Goal: Task Accomplishment & Management: Manage account settings

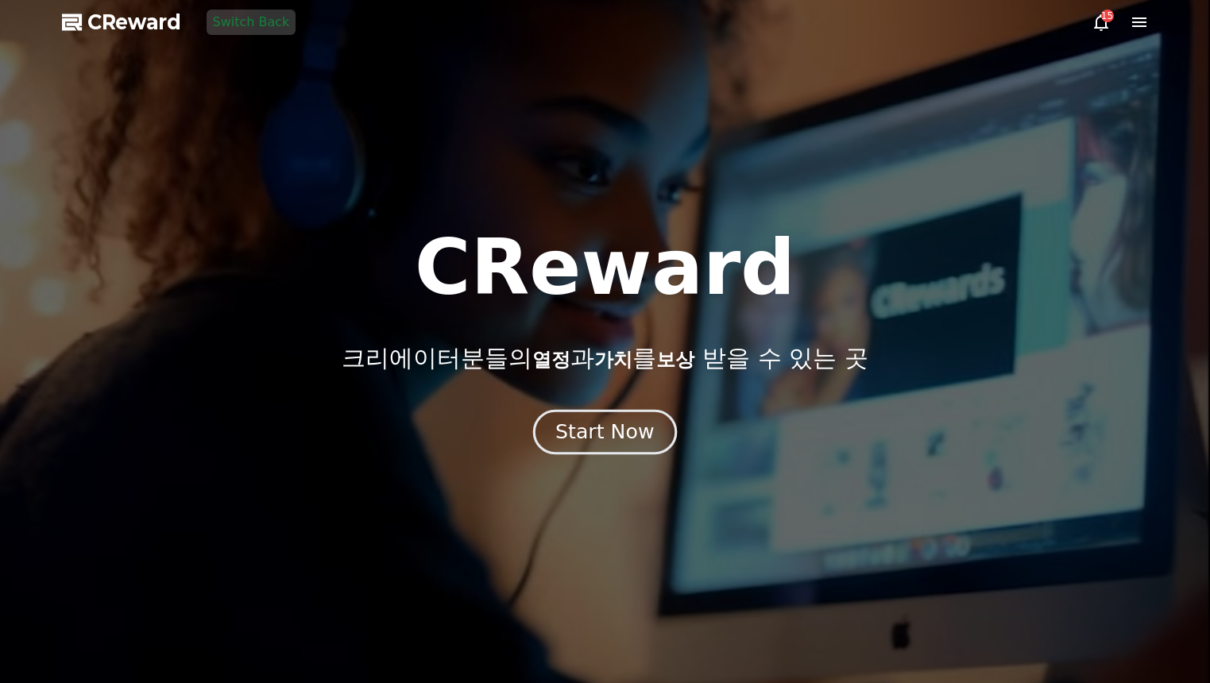
click at [626, 441] on div "Start Now" at bounding box center [604, 432] width 99 height 27
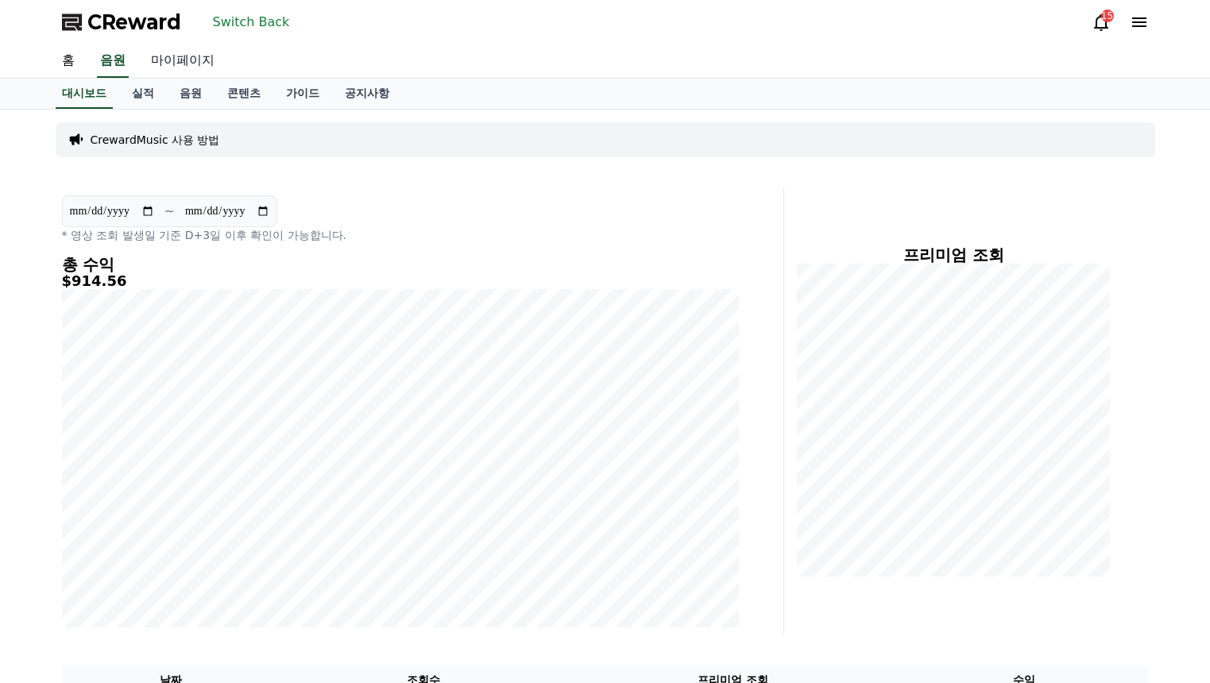
click at [193, 67] on link "마이페이지" at bounding box center [182, 60] width 89 height 33
select select "**********"
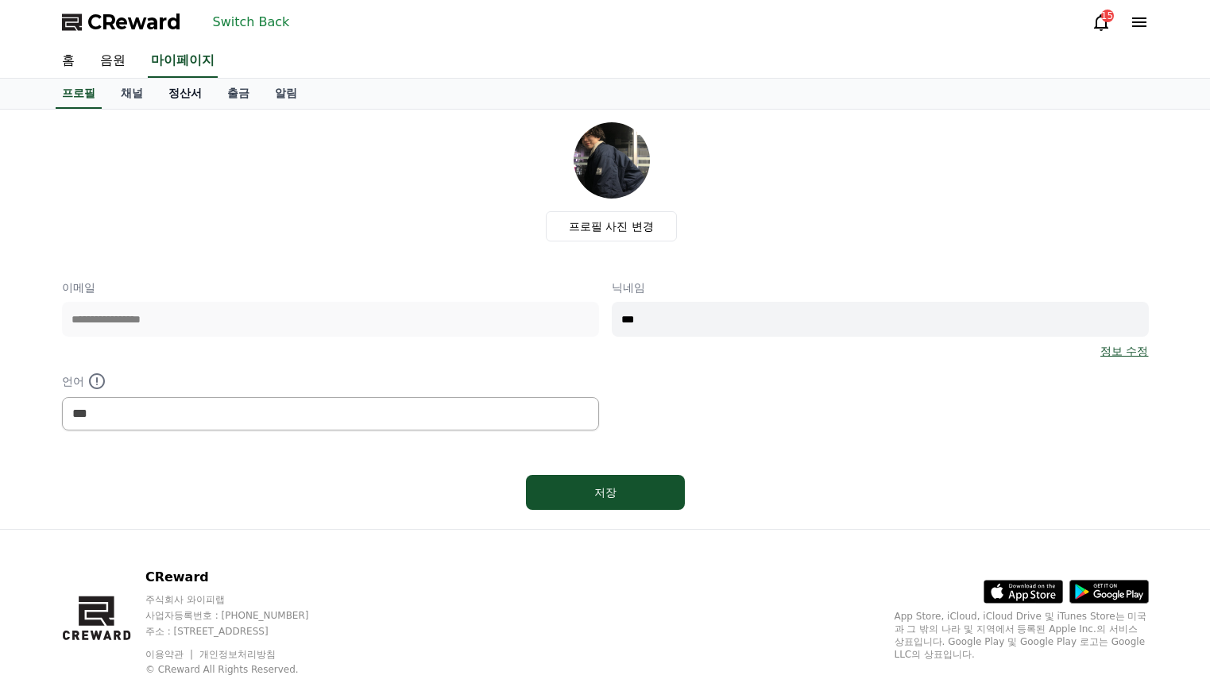
click at [173, 99] on link "정산서" at bounding box center [185, 94] width 59 height 30
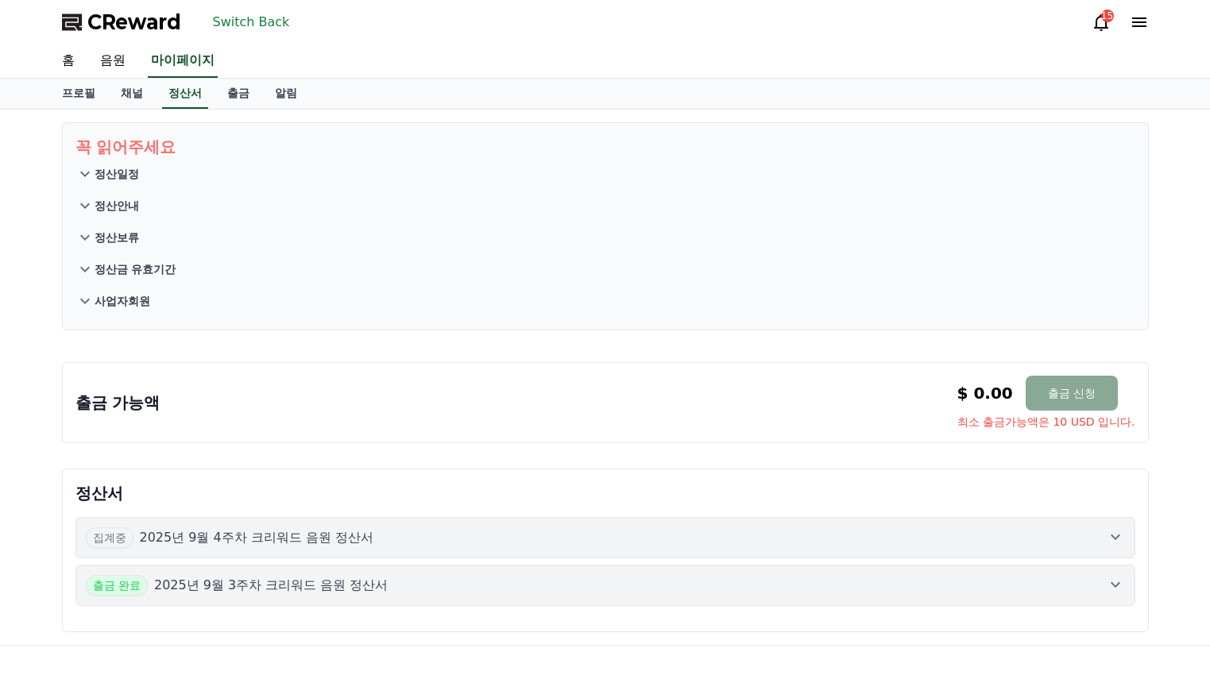
click at [447, 528] on div "집계중 2025년 9월 4주차 크리워드 음원 정산서" at bounding box center [605, 538] width 1039 height 21
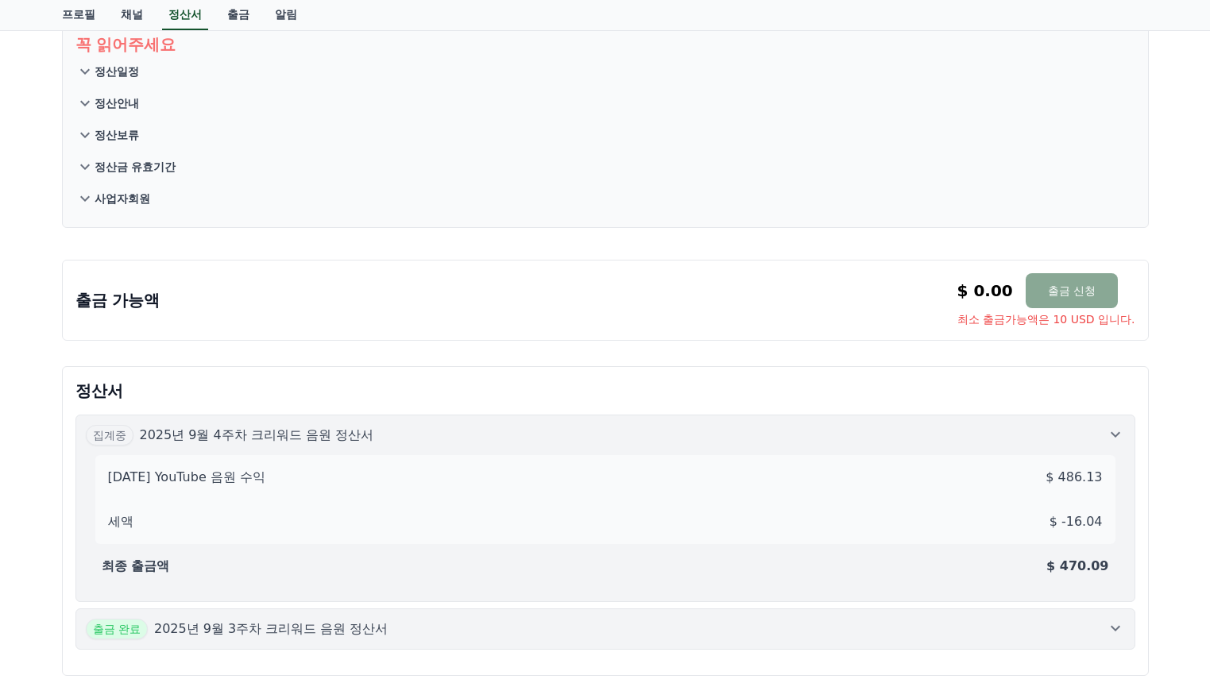
scroll to position [79, 0]
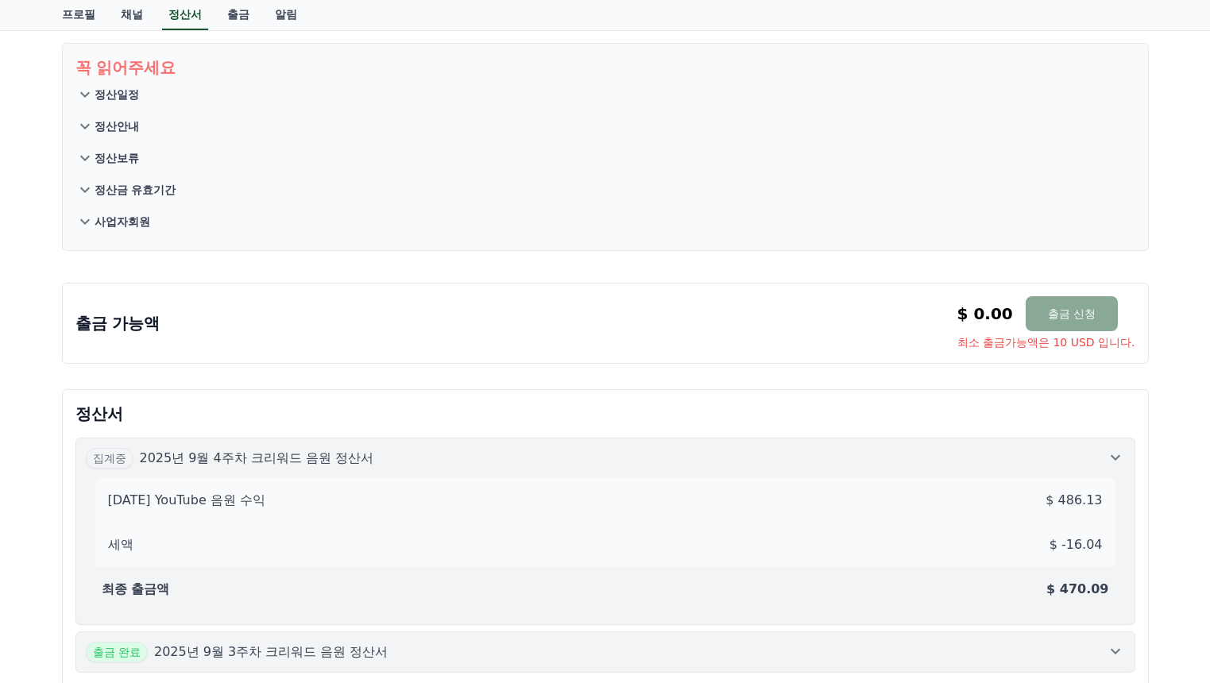
click at [423, 489] on div "[DATE] YouTube 음원 수익 $ 486.13" at bounding box center [605, 501] width 1007 height 32
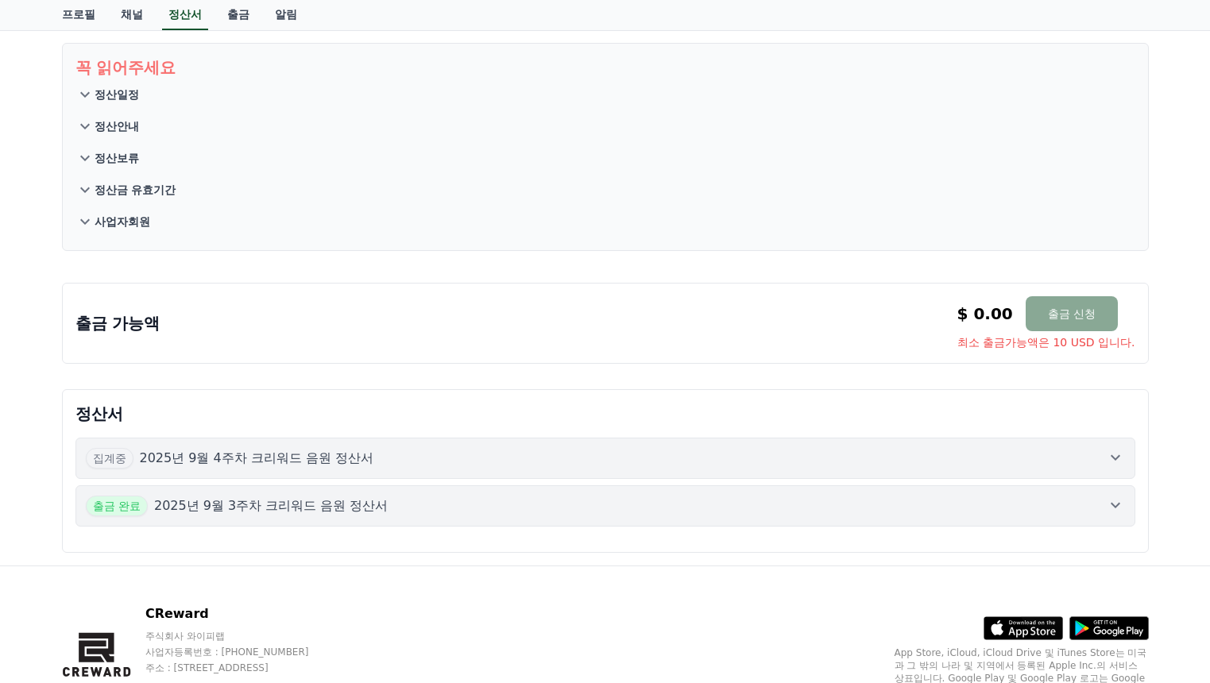
click at [420, 449] on div "집계중 2025년 9월 4주차 크리워드 음원 정산서" at bounding box center [605, 458] width 1039 height 21
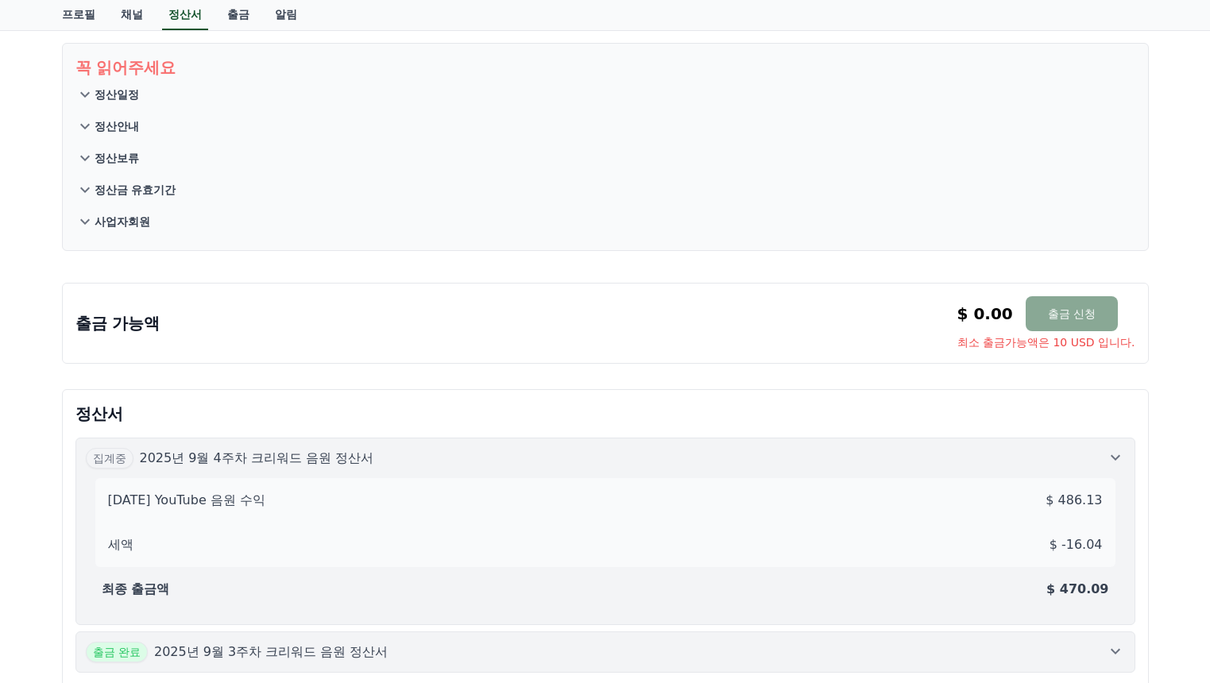
click at [420, 449] on div "집계중 2025년 9월 4주차 크리워드 음원 정산서" at bounding box center [605, 458] width 1039 height 21
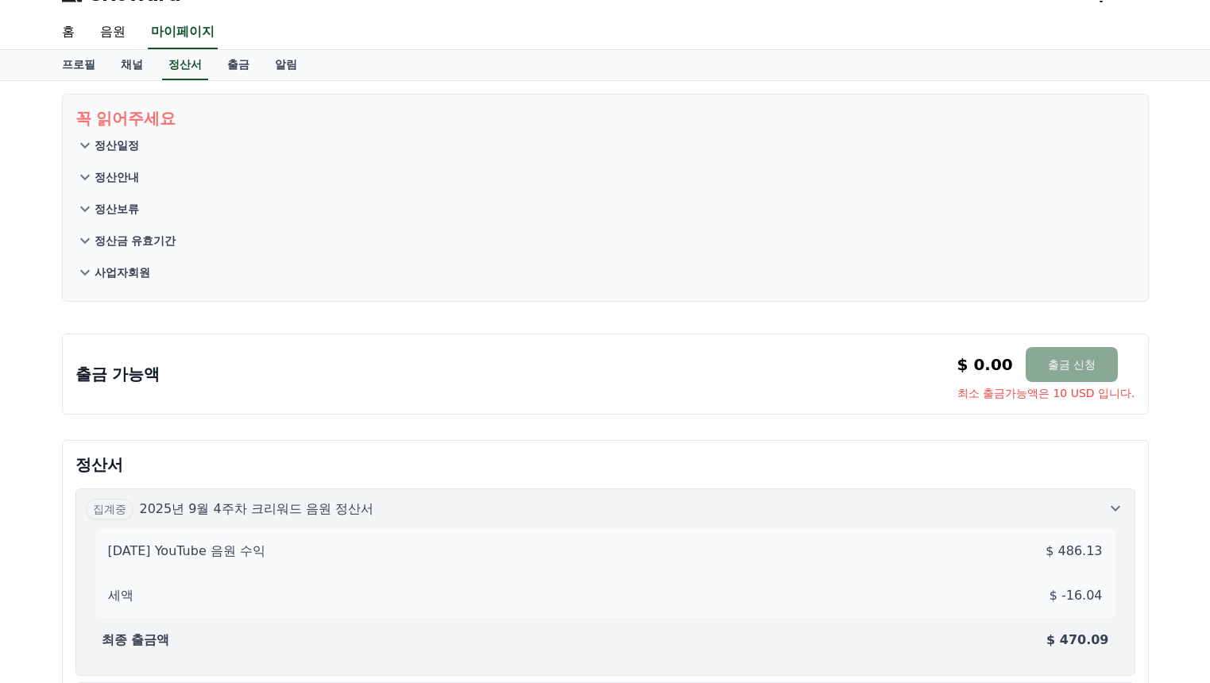
scroll to position [0, 0]
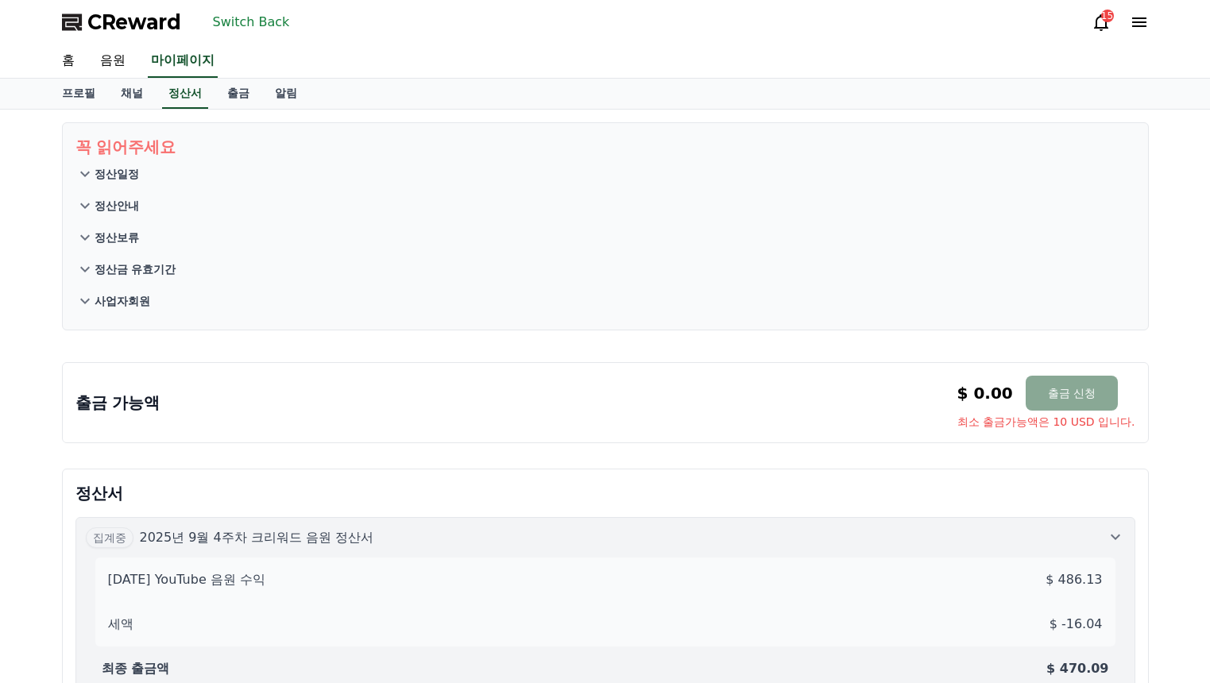
click at [243, 26] on button "Switch Back" at bounding box center [252, 22] width 90 height 25
